Goal: Information Seeking & Learning: Compare options

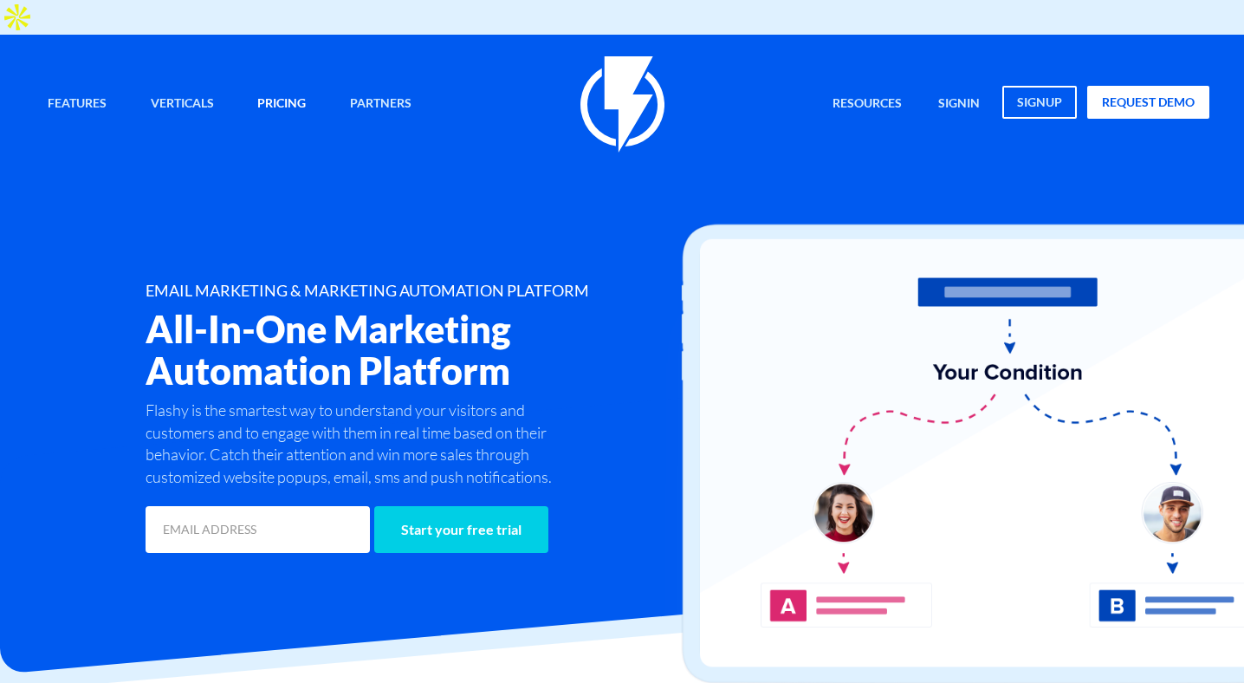
click at [302, 86] on link "Pricing" at bounding box center [281, 104] width 75 height 37
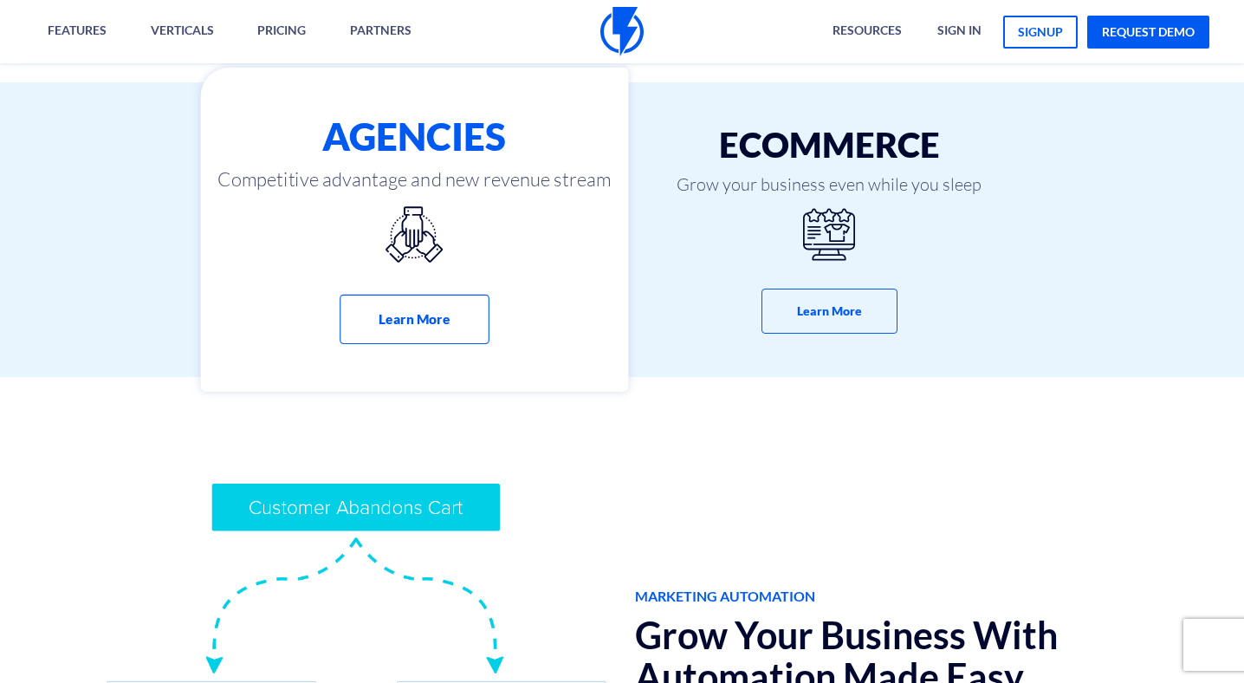
scroll to position [1040, 0]
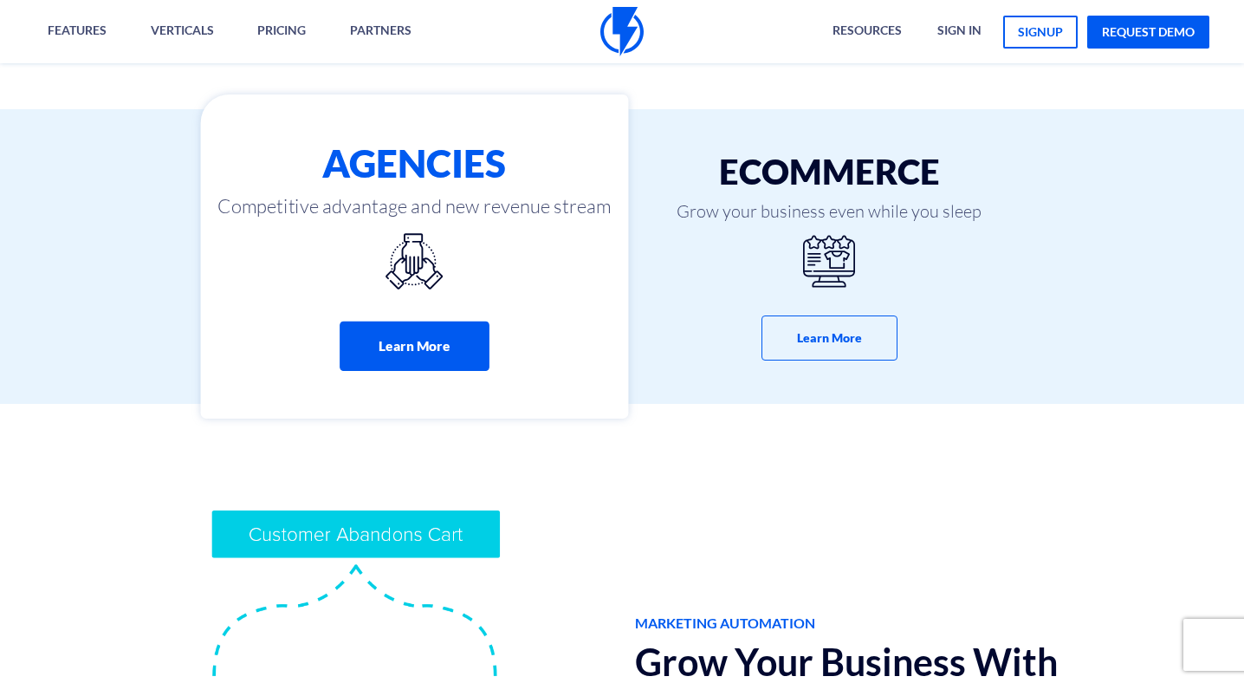
click at [449, 321] on button "Learn More" at bounding box center [415, 345] width 150 height 49
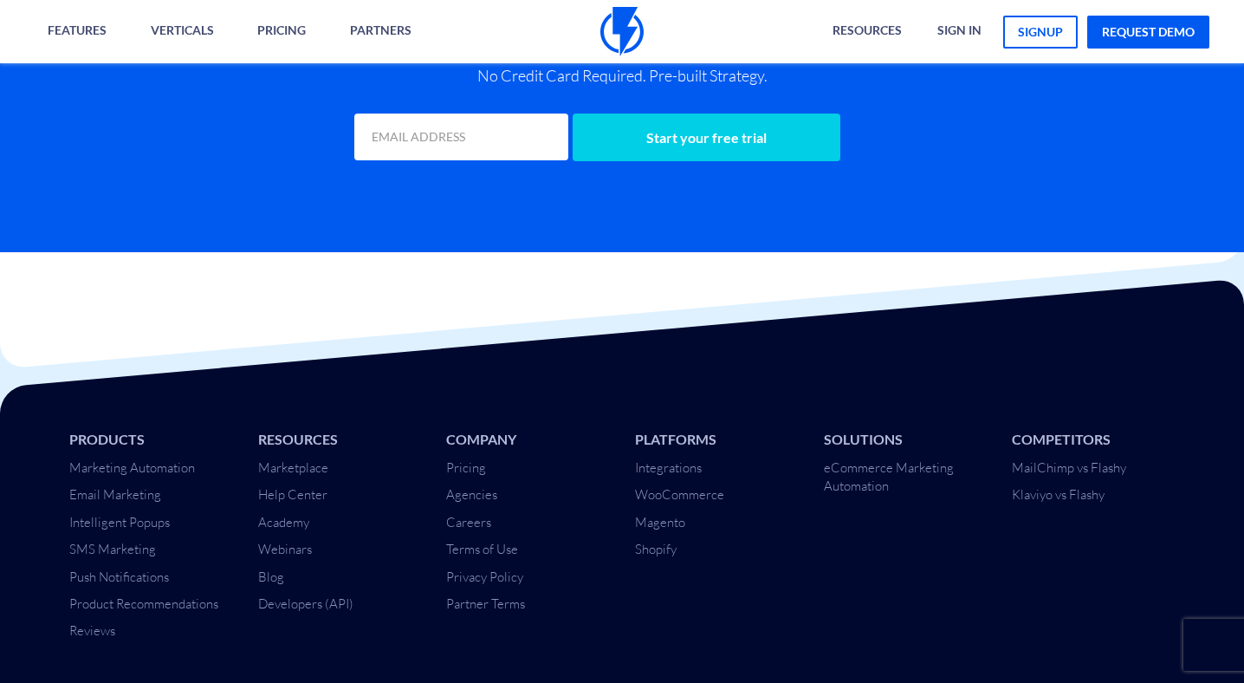
scroll to position [5324, 0]
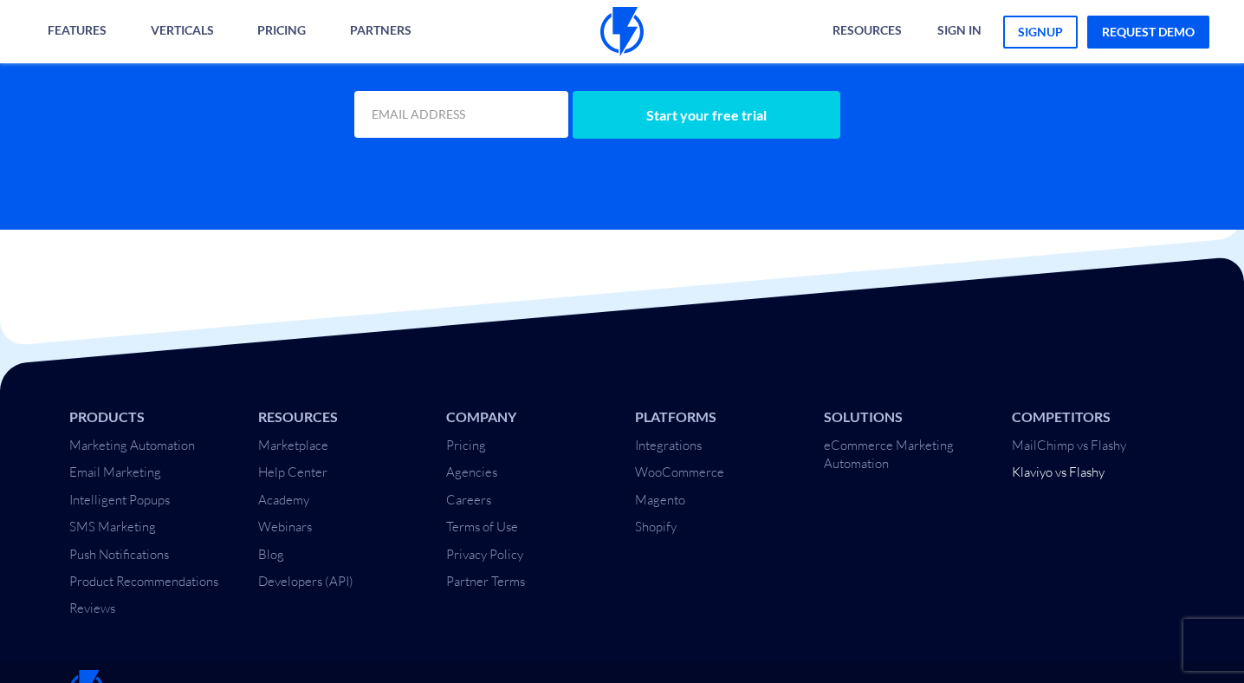
click at [1082, 463] on link "Klaviyo vs Flashy" at bounding box center [1058, 471] width 93 height 16
